Goal: Task Accomplishment & Management: Use online tool/utility

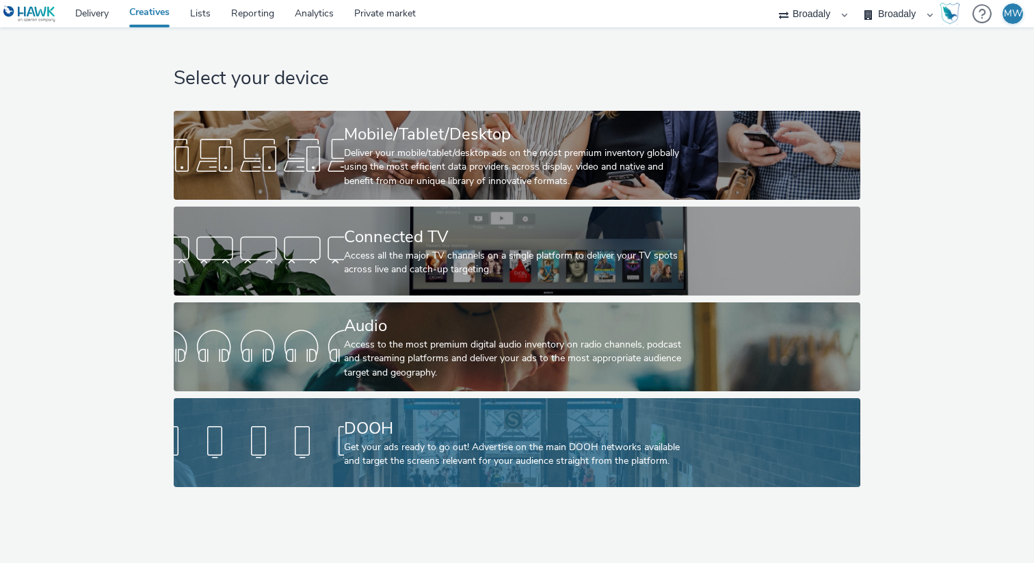
click at [386, 468] on div "DOOH Get your ads ready to go out! Advertise on the main DOOH networks availabl…" at bounding box center [514, 442] width 340 height 89
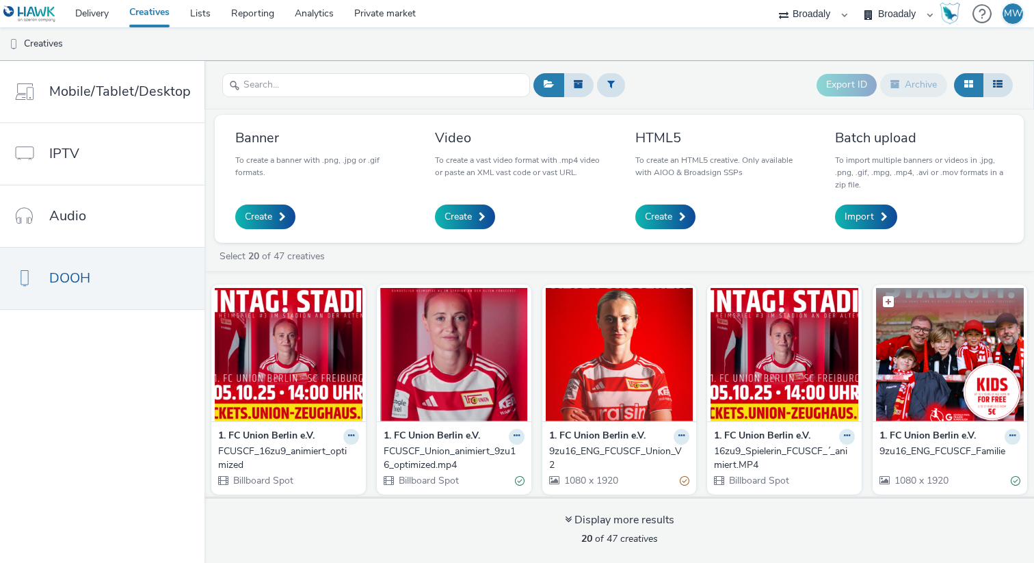
click at [933, 336] on img at bounding box center [950, 354] width 148 height 133
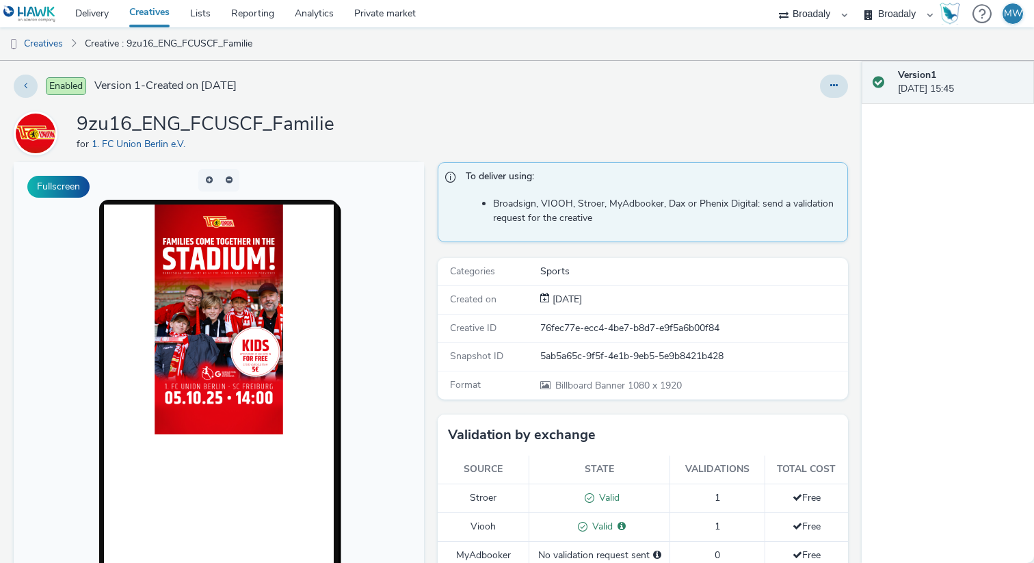
click at [222, 329] on img at bounding box center [218, 319] width 129 height 230
drag, startPoint x: 336, startPoint y: 127, endPoint x: 72, endPoint y: 124, distance: 263.9
click at [72, 124] on div "9zu16_ENG_FCUSCF_Familie for 1. FC Union Berlin e.V." at bounding box center [431, 133] width 834 height 44
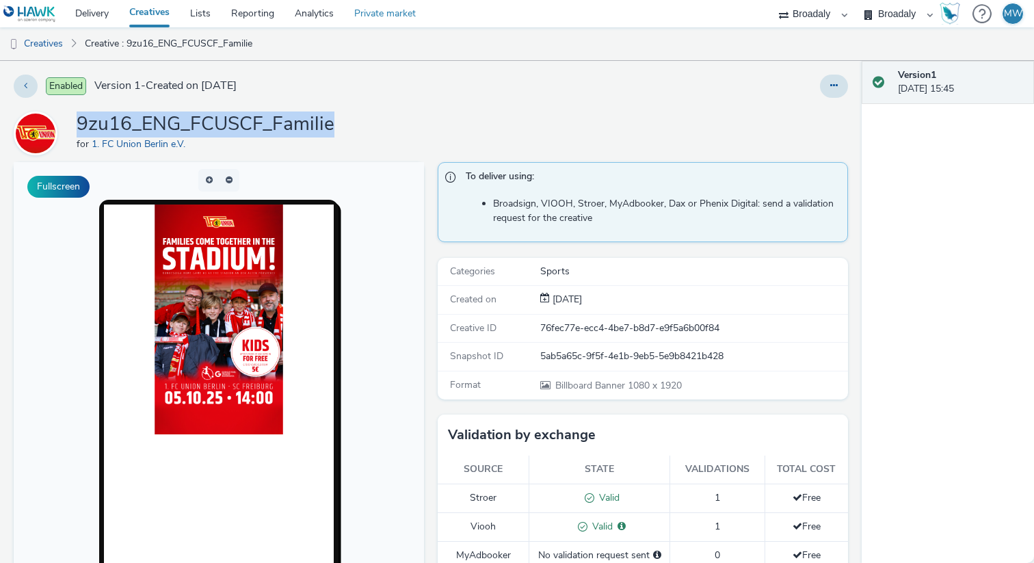
copy h1 "9zu16_ENG_FCUSCF_Familie"
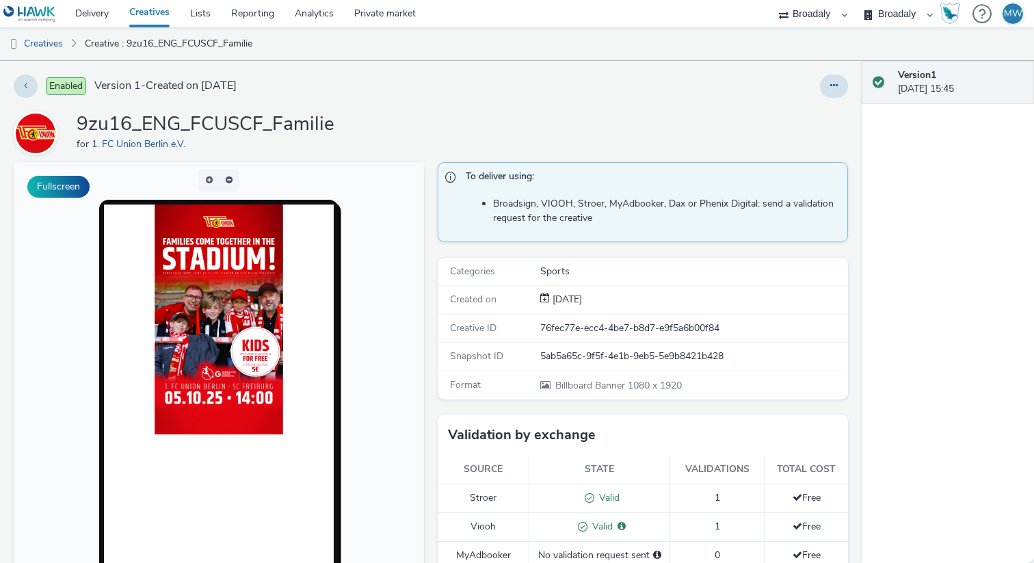
click at [31, 96] on div "Enabled Version 1 - Created on [DATE]" at bounding box center [264, 86] width 500 height 23
click at [29, 91] on button at bounding box center [26, 86] width 24 height 23
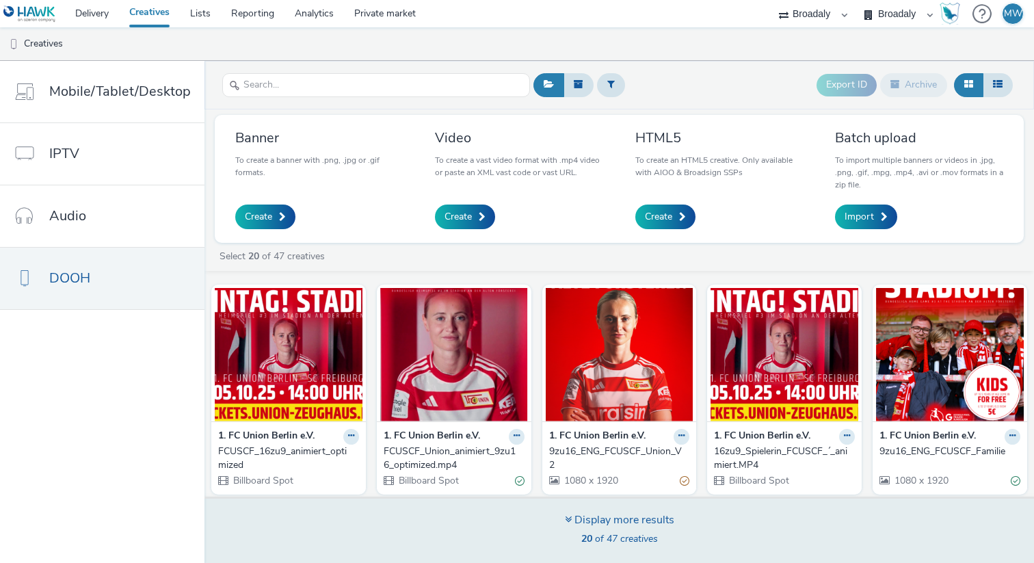
click at [632, 521] on div "Display more results" at bounding box center [619, 520] width 109 height 16
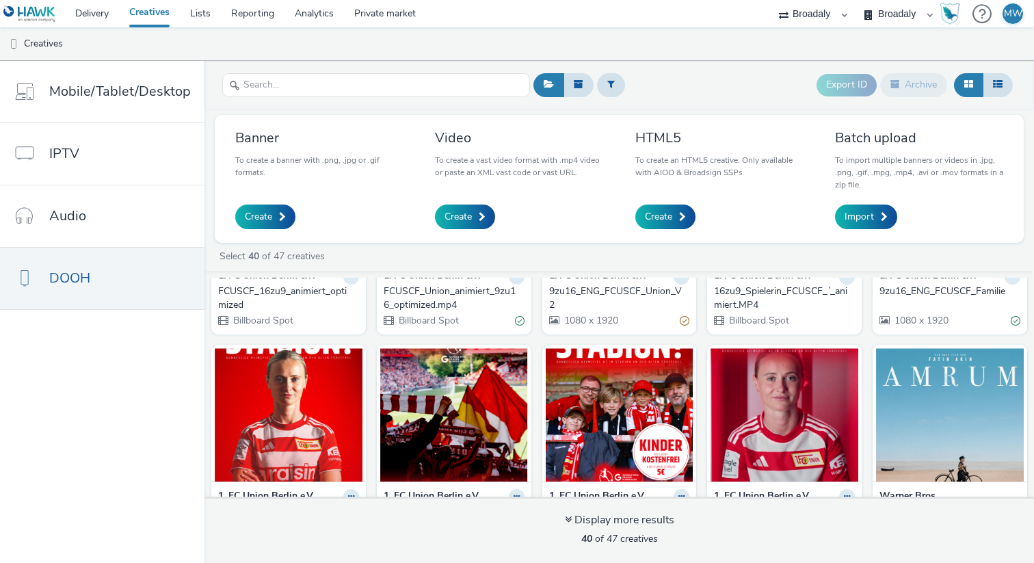
scroll to position [165, 0]
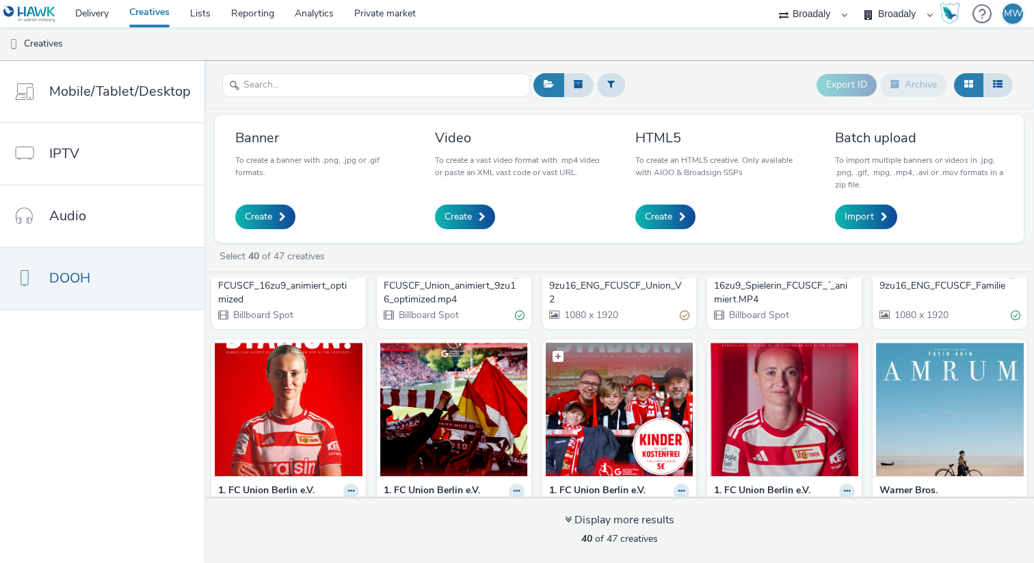
click at [615, 410] on img at bounding box center [619, 408] width 148 height 133
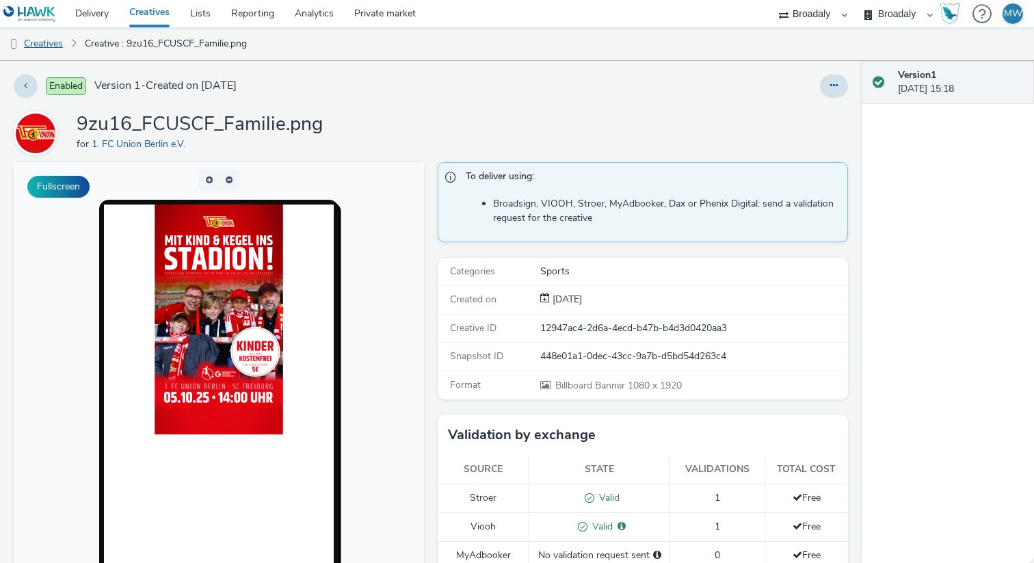
click at [49, 37] on link "Creatives" at bounding box center [35, 43] width 70 height 33
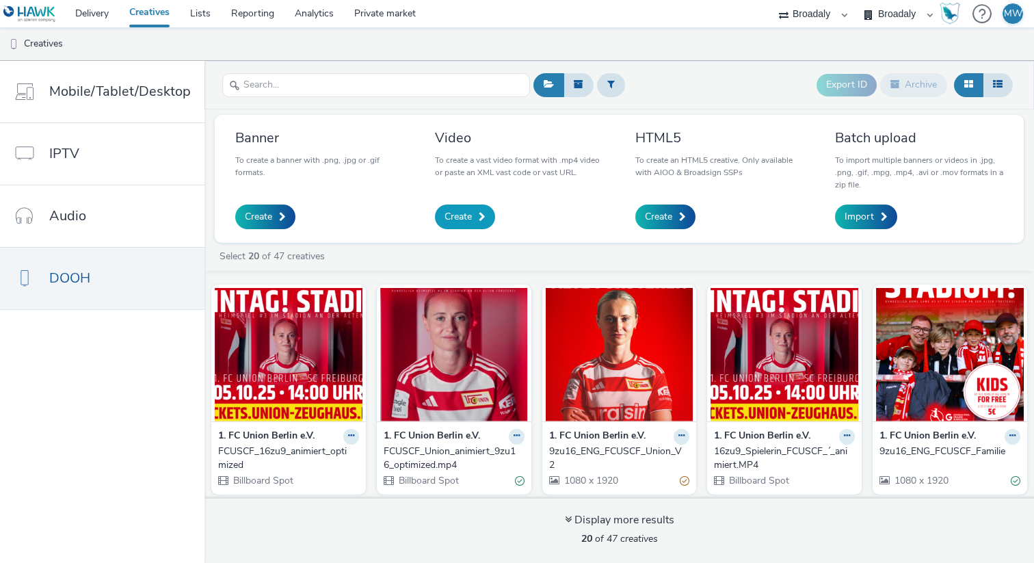
click at [479, 221] on span at bounding box center [482, 217] width 7 height 10
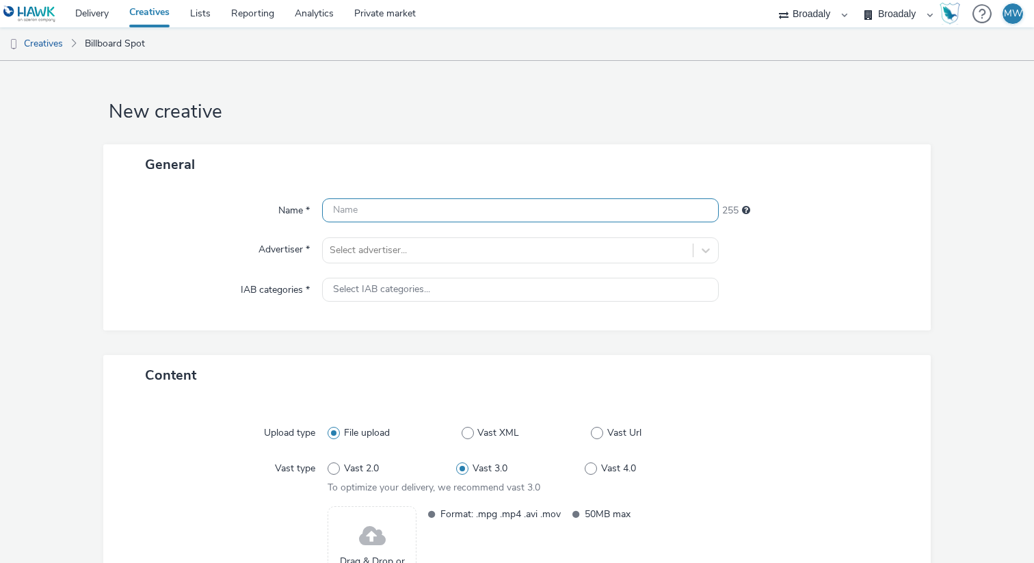
click at [388, 202] on input "text" at bounding box center [520, 210] width 396 height 24
paste input "[URL][DOMAIN_NAME]"
type input "[URL][DOMAIN_NAME]"
click at [399, 215] on input "[URL][DOMAIN_NAME]" at bounding box center [520, 210] width 396 height 24
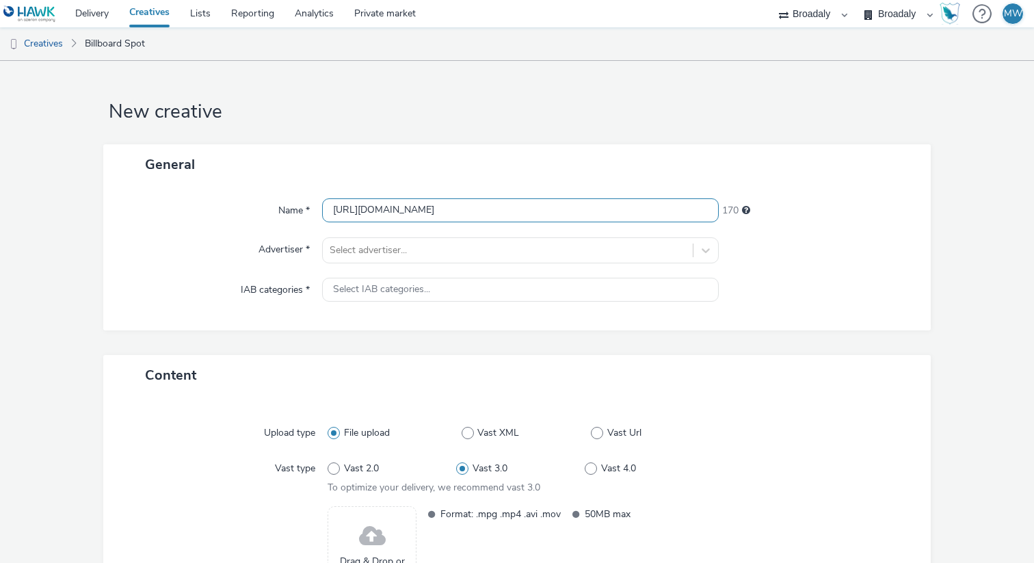
click at [399, 215] on input "[URL][DOMAIN_NAME]" at bounding box center [520, 210] width 396 height 24
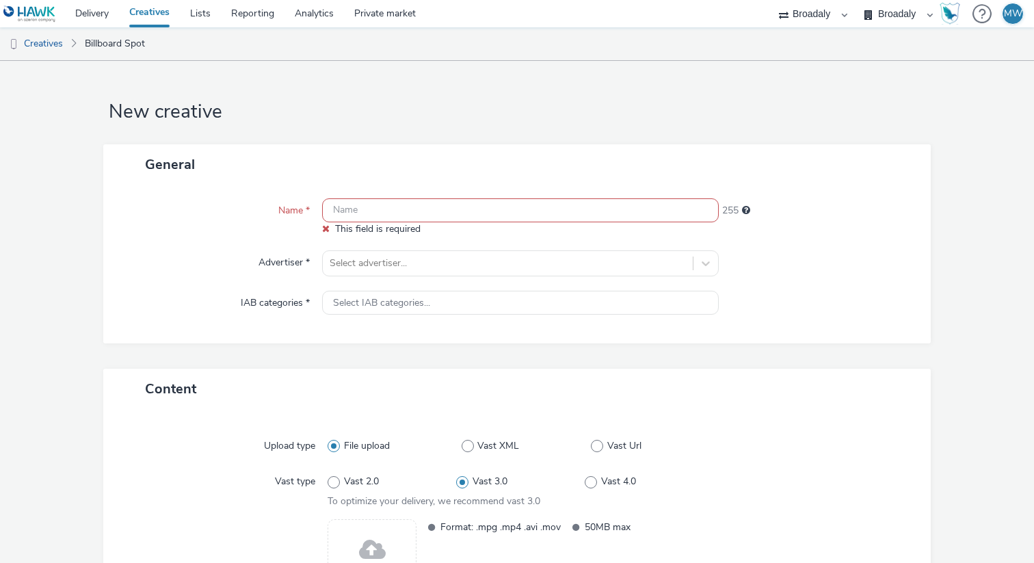
paste input "FCUSCF_Familie_9zu16_DE"
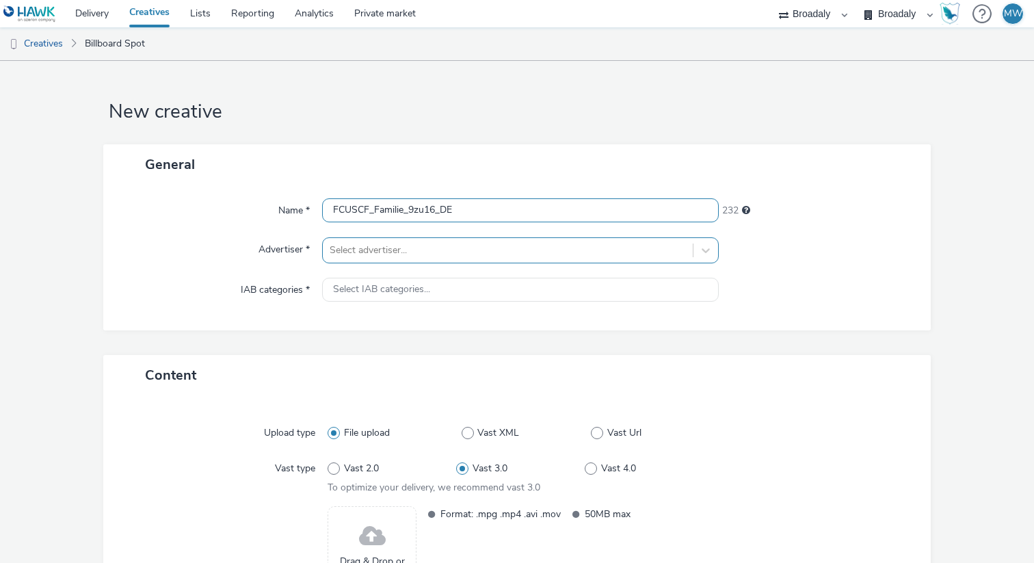
type input "FCUSCF_Familie_9zu16_DE"
click at [391, 254] on div at bounding box center [507, 250] width 356 height 16
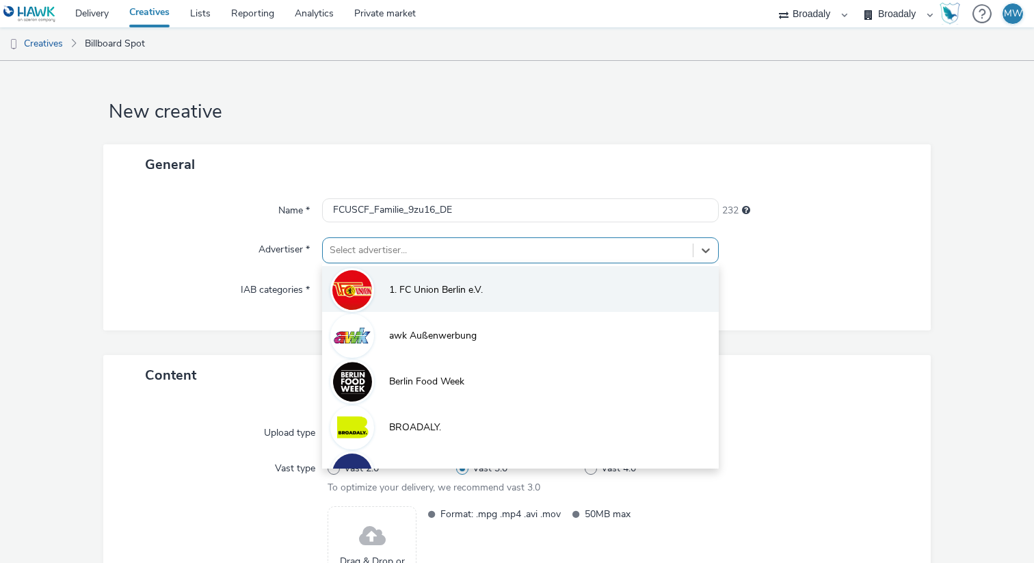
click at [391, 297] on li "1. FC Union Berlin e.V." at bounding box center [520, 289] width 396 height 46
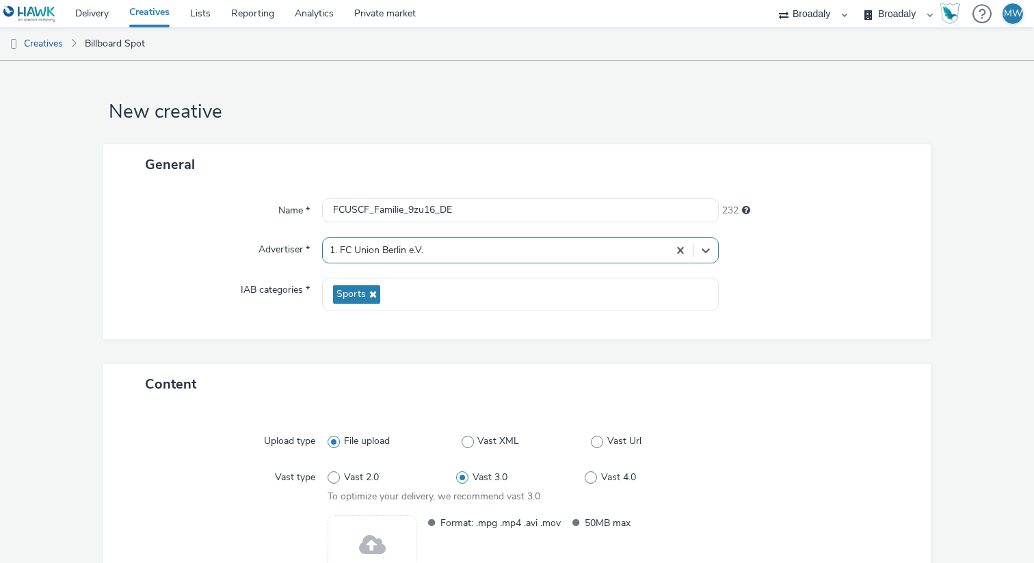
scroll to position [140, 0]
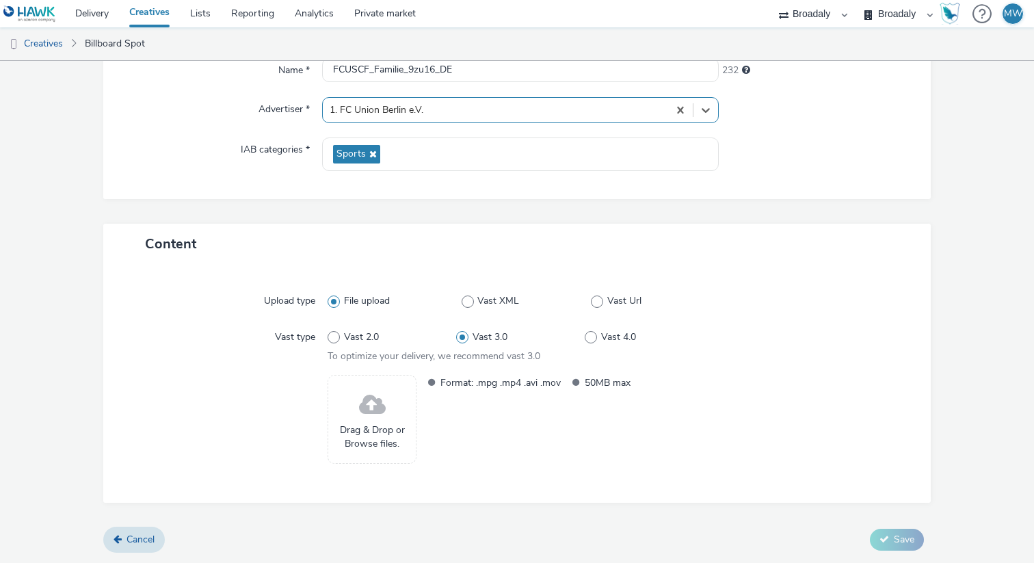
click at [343, 473] on div "Upload type File upload Vast XML Vast Url Vast type Vast 2.0 Vast 3.0 Vast 4.0 …" at bounding box center [517, 383] width 800 height 211
click at [373, 415] on span at bounding box center [372, 405] width 27 height 36
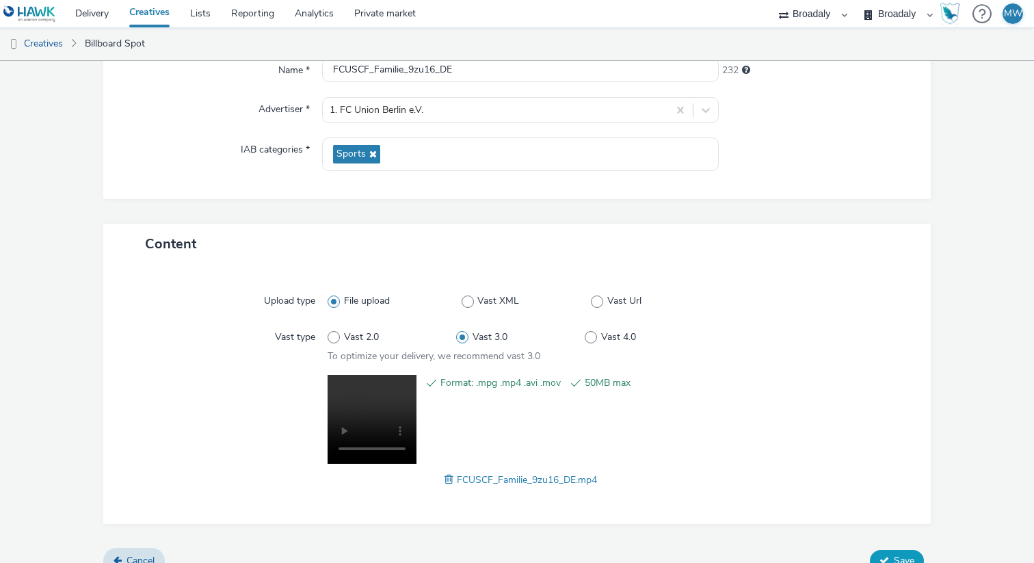
click at [895, 552] on button "Save" at bounding box center [897, 561] width 54 height 22
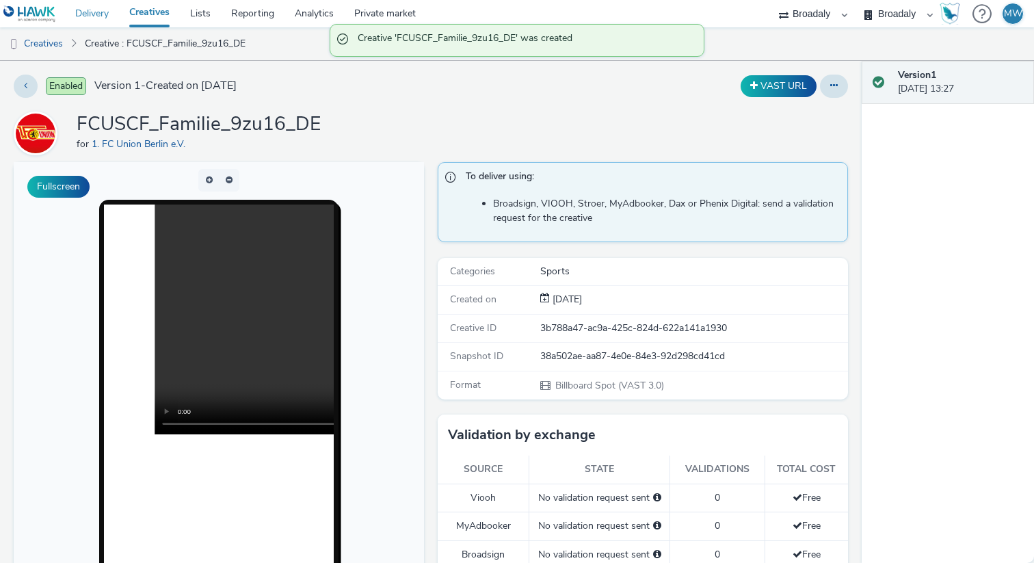
click at [101, 12] on link "Delivery" at bounding box center [92, 13] width 54 height 27
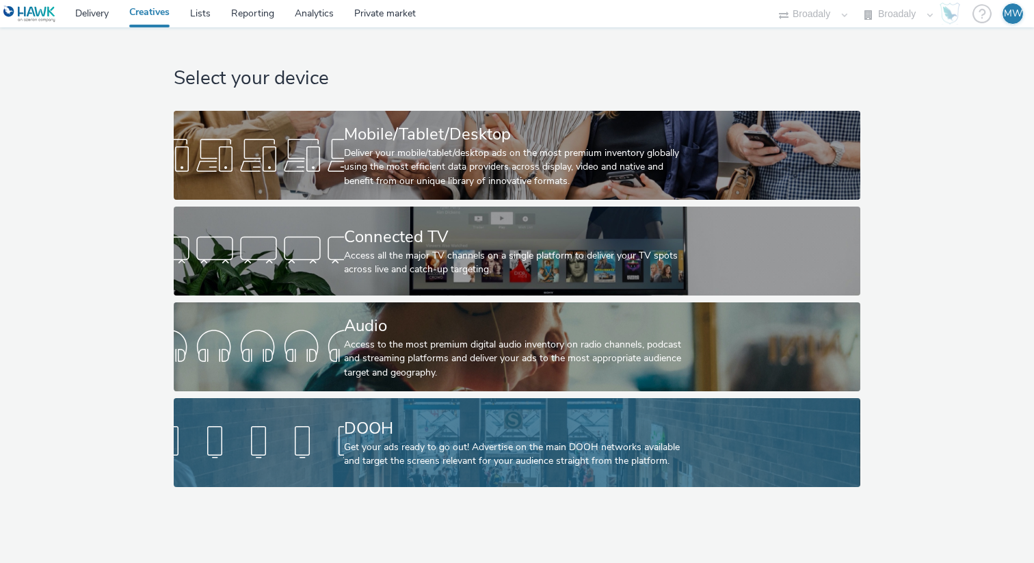
click at [365, 451] on div "Get your ads ready to go out! Advertise on the main DOOH networks available and…" at bounding box center [514, 454] width 340 height 28
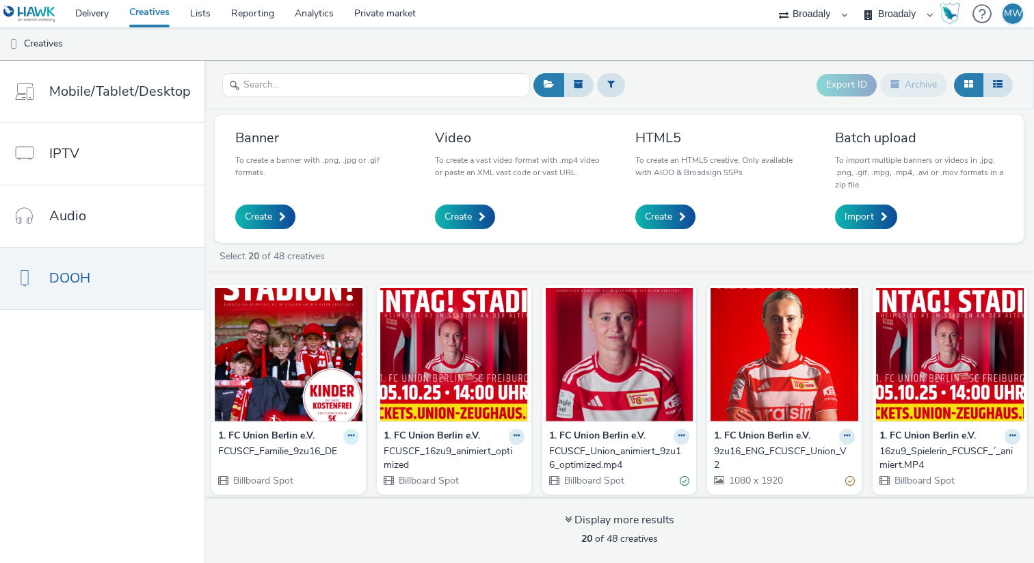
click at [349, 439] on icon at bounding box center [351, 435] width 6 height 8
click at [301, 463] on link "Edit" at bounding box center [307, 459] width 103 height 27
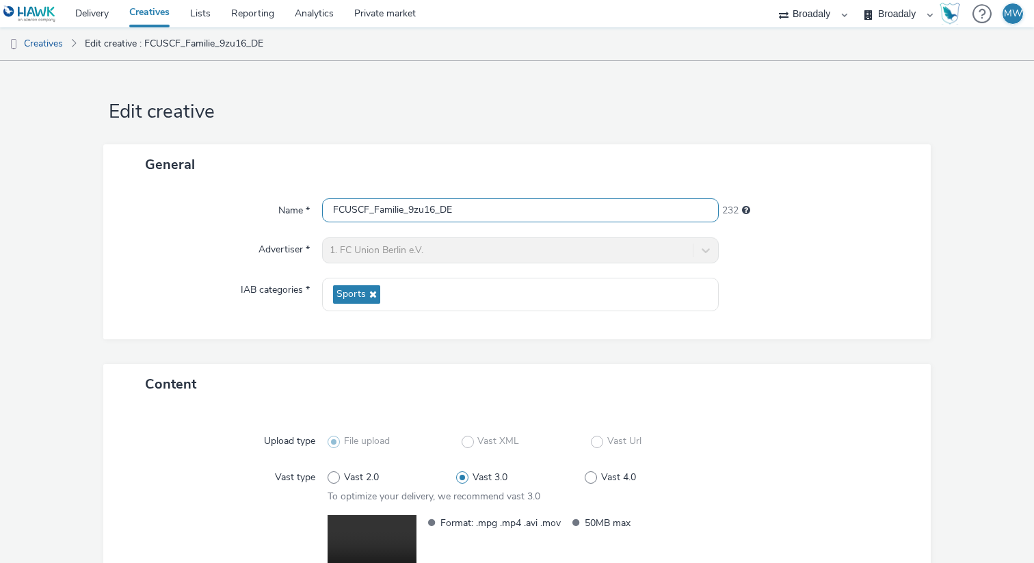
click at [468, 206] on input "FCUSCF_Familie_9zu16_DE" at bounding box center [520, 210] width 396 height 24
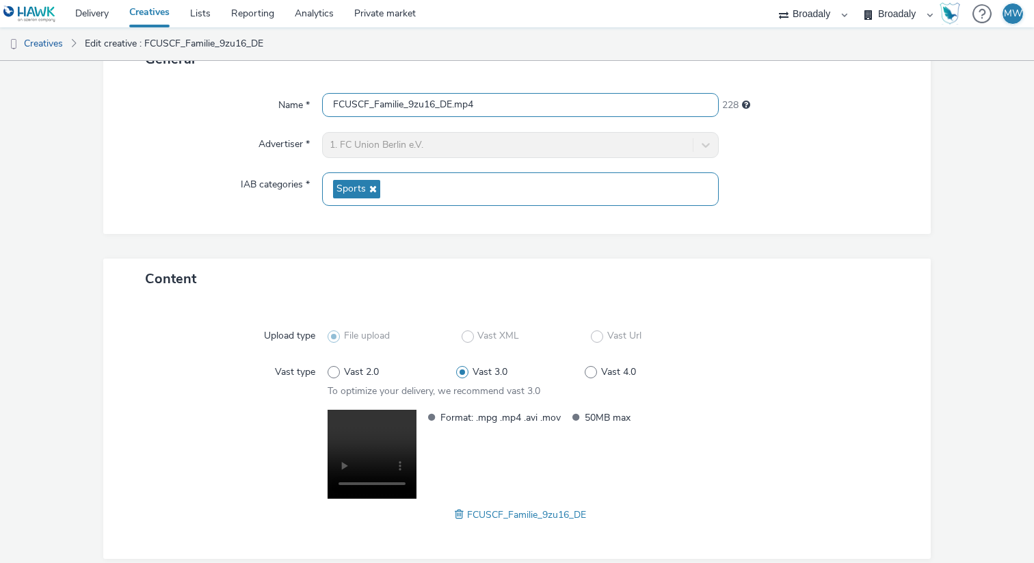
scroll to position [161, 0]
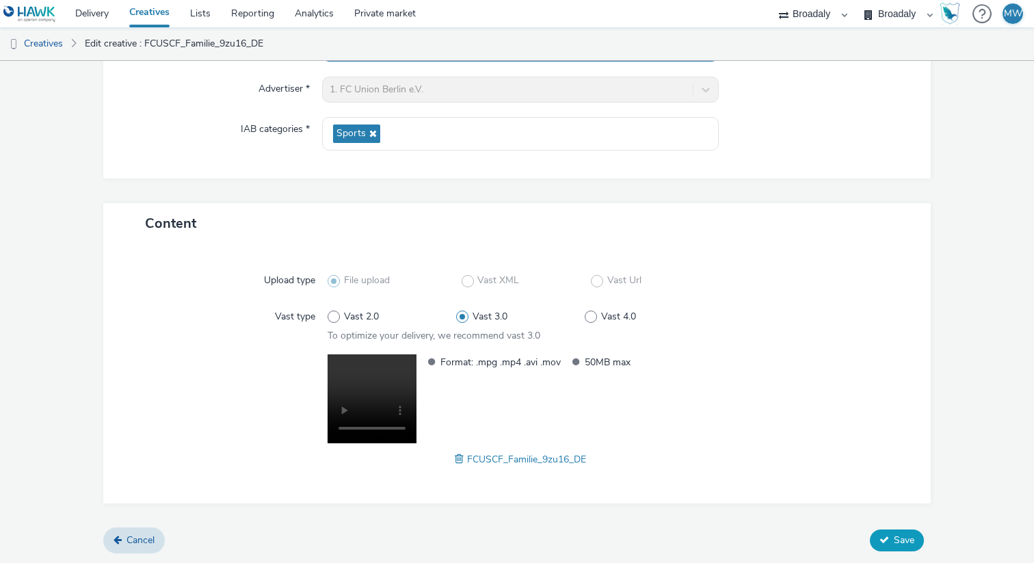
type input "FCUSCF_Familie_9zu16_DE.mp4"
click at [876, 541] on button "Save" at bounding box center [897, 540] width 54 height 22
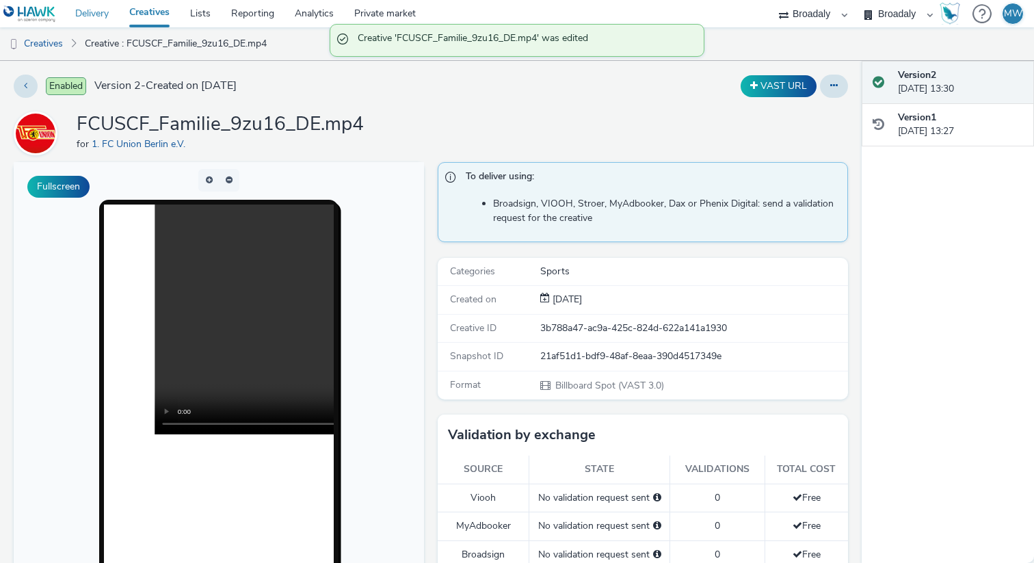
click at [94, 16] on link "Delivery" at bounding box center [92, 13] width 54 height 27
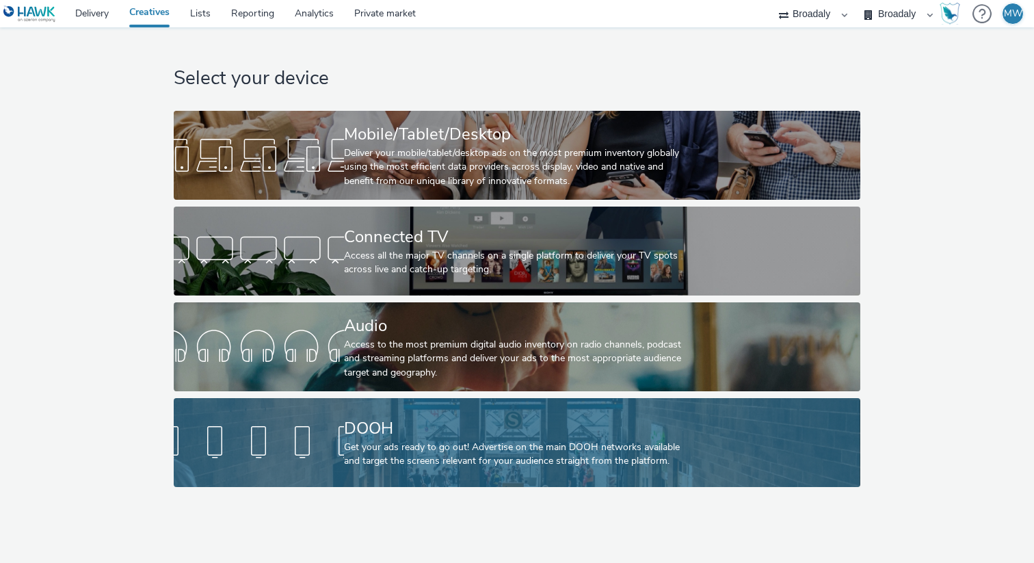
click at [339, 463] on div at bounding box center [259, 442] width 170 height 44
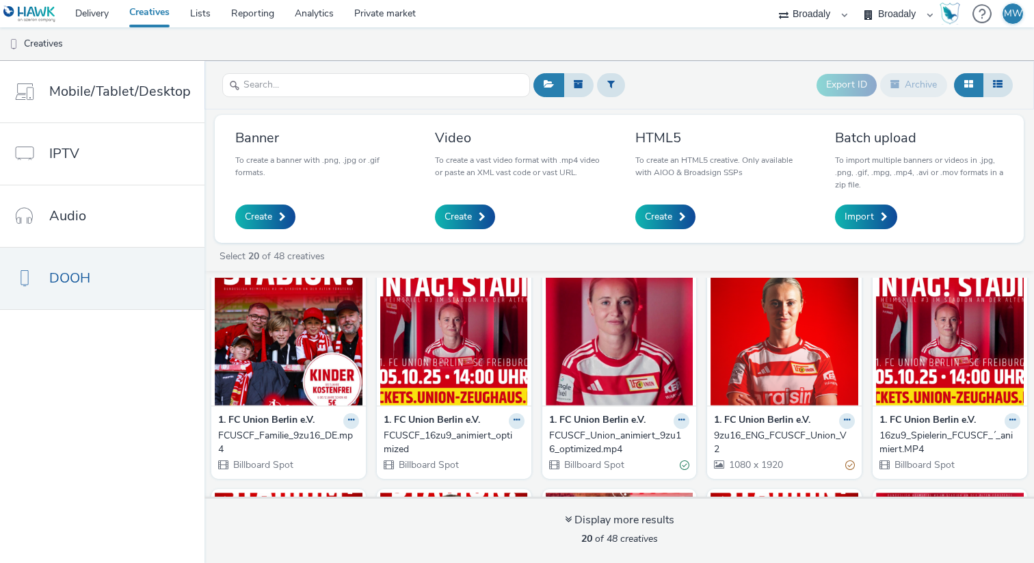
scroll to position [18, 0]
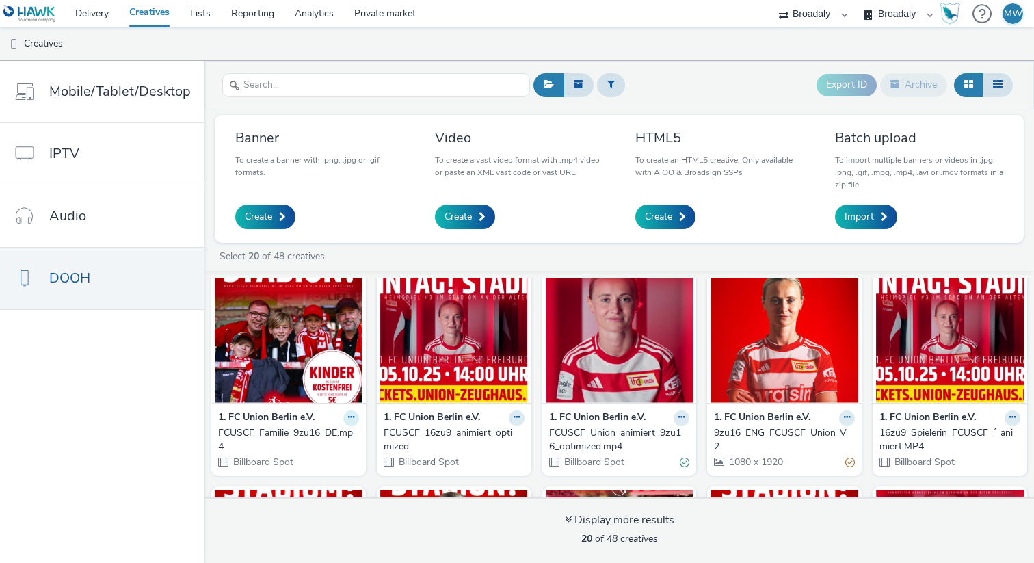
click at [351, 418] on icon at bounding box center [351, 417] width 6 height 8
click at [312, 443] on link "Edit" at bounding box center [307, 441] width 103 height 27
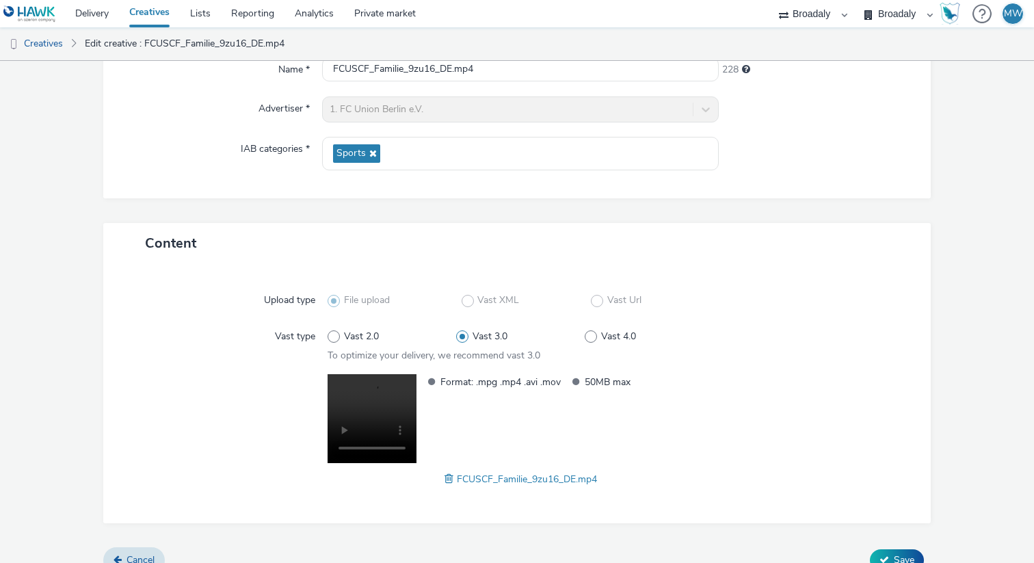
scroll to position [161, 0]
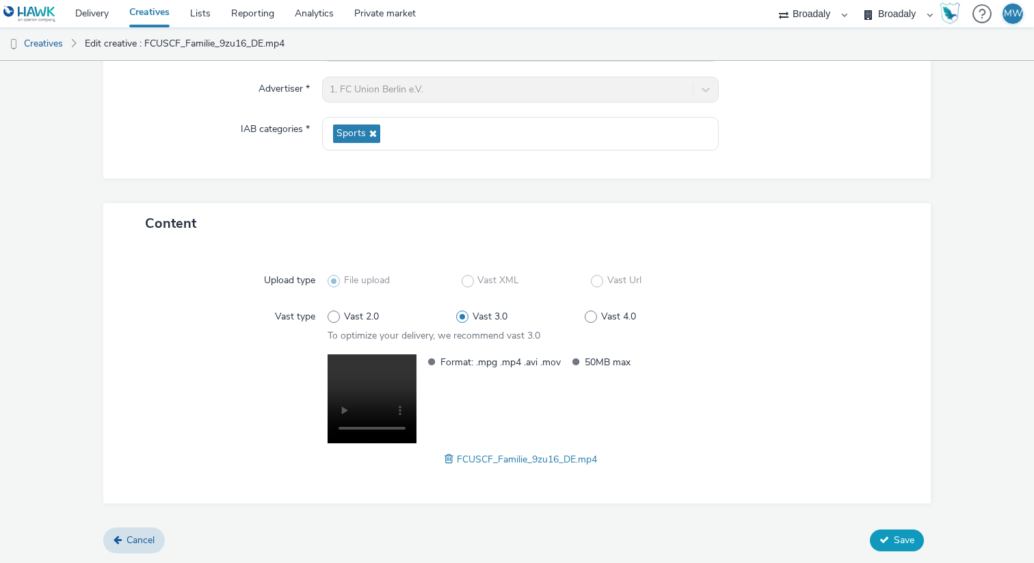
click at [889, 531] on button "Save" at bounding box center [897, 540] width 54 height 22
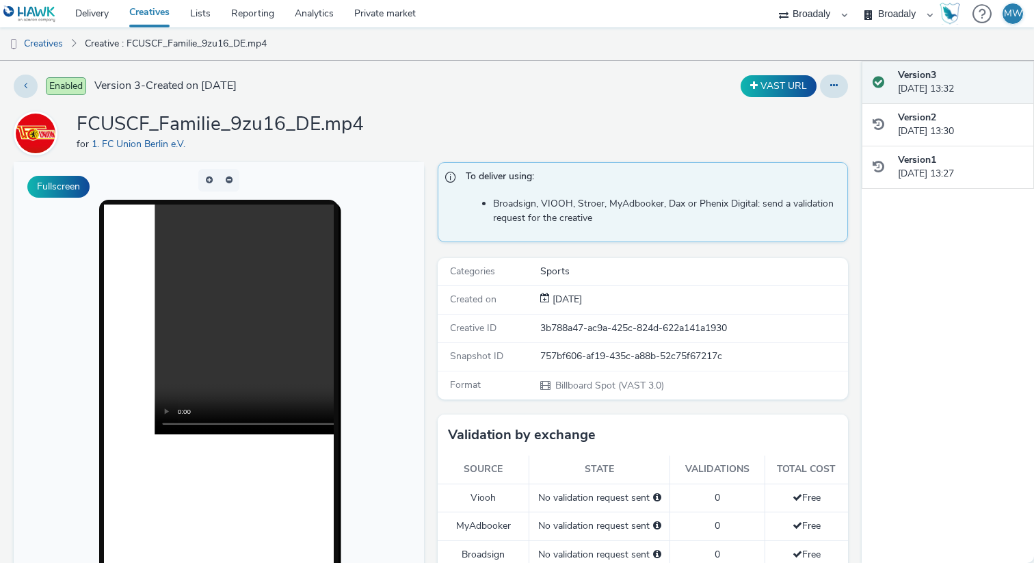
click at [30, 21] on img at bounding box center [29, 13] width 53 height 17
